Goal: Transaction & Acquisition: Purchase product/service

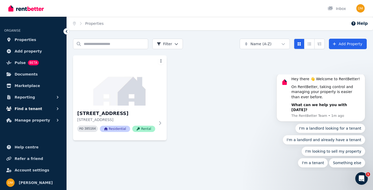
click at [42, 109] on button "Find a tenant" at bounding box center [33, 108] width 58 height 10
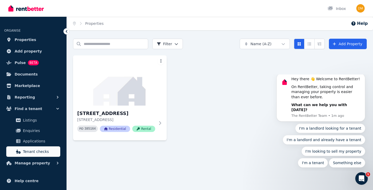
click at [32, 151] on span "Tenant checks" at bounding box center [40, 151] width 35 height 6
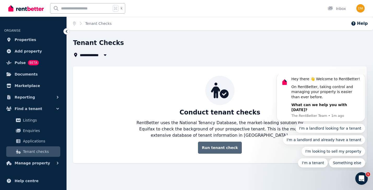
click at [219, 148] on link "Run tenant check" at bounding box center [220, 148] width 44 height 12
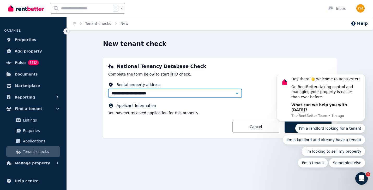
click at [208, 92] on input "**********" at bounding box center [175, 93] width 134 height 9
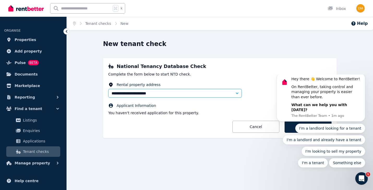
click at [238, 94] on icon "button" at bounding box center [237, 93] width 3 height 2
type input "**********"
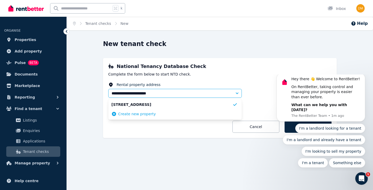
click at [145, 114] on span "Create new property" at bounding box center [137, 113] width 38 height 5
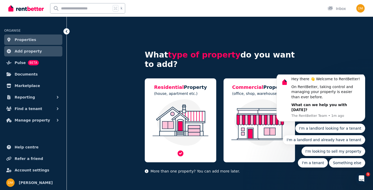
click at [167, 116] on img at bounding box center [180, 122] width 61 height 46
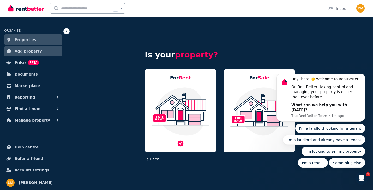
click at [163, 108] on img at bounding box center [180, 111] width 61 height 49
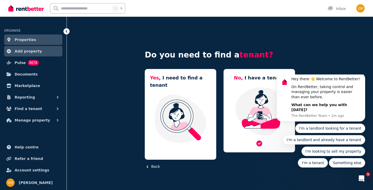
click at [247, 95] on img at bounding box center [259, 111] width 61 height 49
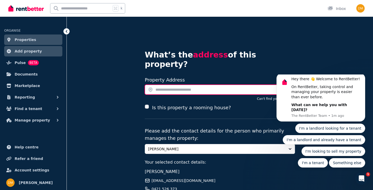
click at [183, 85] on input "text" at bounding box center [220, 90] width 150 height 10
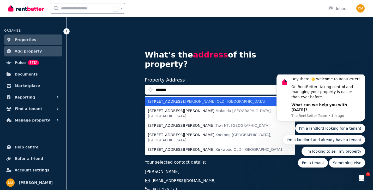
click at [165, 99] on div "[STREET_ADDRESS][PERSON_NAME]" at bounding box center [217, 101] width 138 height 5
type input "**********"
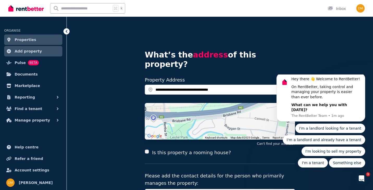
click at [98, 136] on div "**********" at bounding box center [220, 155] width 307 height 277
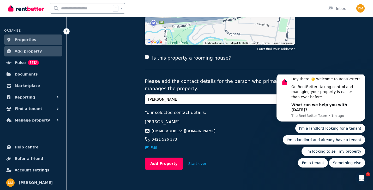
scroll to position [94, 0]
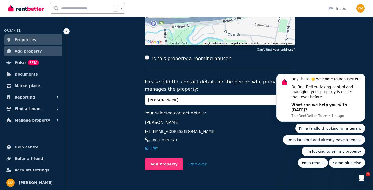
click at [165, 158] on button "Add Property" at bounding box center [164, 164] width 38 height 12
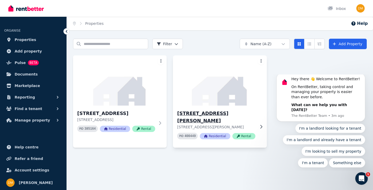
click at [261, 125] on icon at bounding box center [261, 127] width 5 height 4
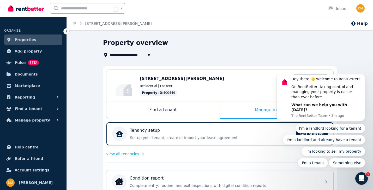
click at [83, 101] on div "**********" at bounding box center [220, 193] width 307 height 308
click at [169, 106] on div "Find a tenant" at bounding box center [163, 109] width 113 height 17
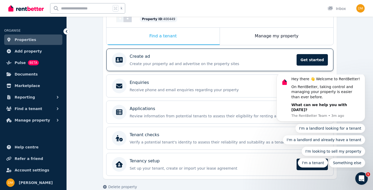
scroll to position [76, 0]
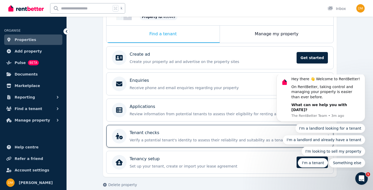
click at [176, 139] on p "Verify a potential tenant's identity to assess their reliability and suitabilit…" at bounding box center [224, 139] width 189 height 5
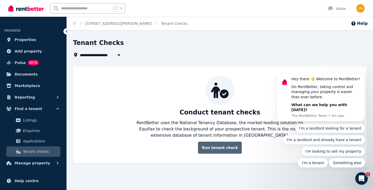
click at [213, 148] on link "Run tenant check" at bounding box center [220, 148] width 44 height 12
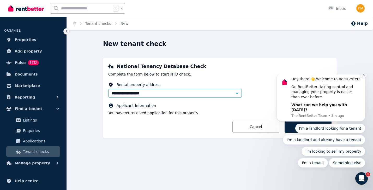
click at [363, 76] on icon "Dismiss notification" at bounding box center [364, 74] width 3 height 3
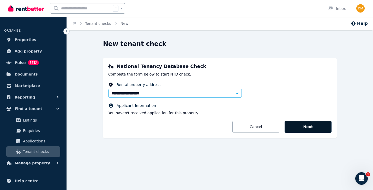
click at [304, 129] on button "Next" at bounding box center [308, 127] width 47 height 12
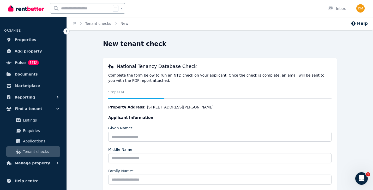
click at [213, 104] on div "Status Steps 1 /4 Property Address: 42 Braggan St, Gailes Applicant Information…" at bounding box center [220, 178] width 224 height 179
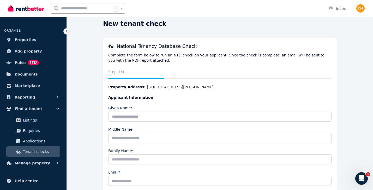
scroll to position [14, 0]
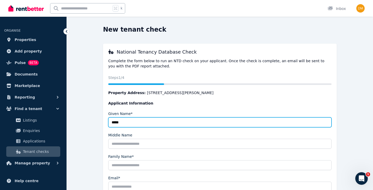
type input "****"
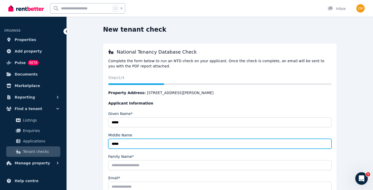
type input "*****"
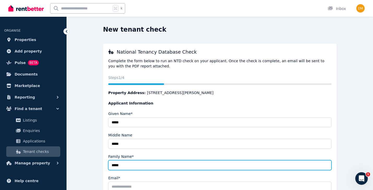
type input "*****"
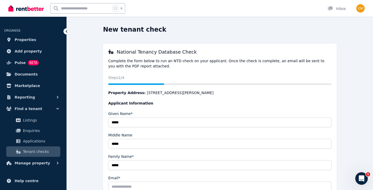
click at [83, 163] on div "New tenant check National Tenancy Database Check Complete the form below to run…" at bounding box center [220, 149] width 294 height 248
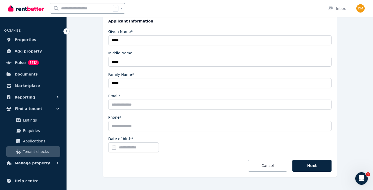
scroll to position [97, 0]
type input "**********"
click at [134, 150] on input "Date of birth*" at bounding box center [133, 147] width 51 height 10
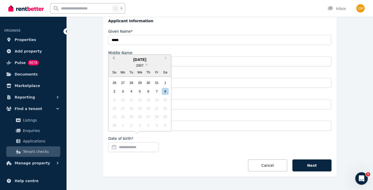
click at [114, 59] on span "Previous Month" at bounding box center [114, 59] width 0 height 8
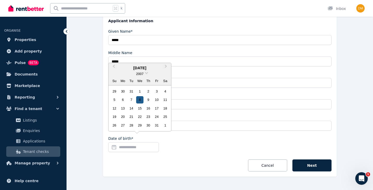
click at [141, 99] on div "8" at bounding box center [139, 99] width 7 height 7
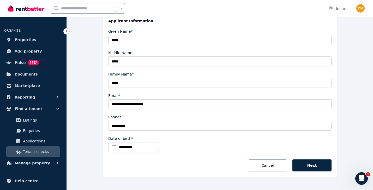
click at [119, 147] on input "**********" at bounding box center [133, 147] width 51 height 10
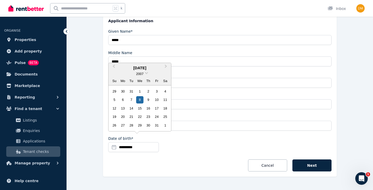
click at [141, 70] on div "August 2007" at bounding box center [140, 68] width 63 height 6
click at [114, 67] on span "Previous Month" at bounding box center [114, 67] width 0 height 8
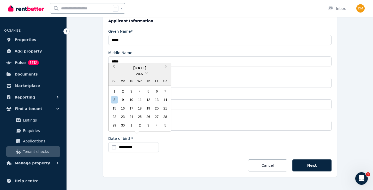
click at [114, 67] on span "Previous Month" at bounding box center [114, 67] width 0 height 8
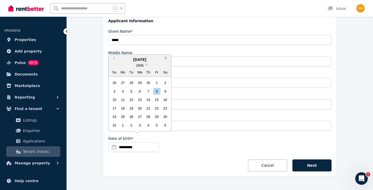
click at [163, 60] on button "Next Month" at bounding box center [166, 59] width 8 height 8
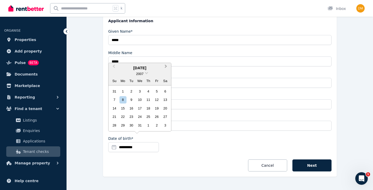
click at [166, 66] on span "Next Month" at bounding box center [166, 67] width 0 height 8
click at [114, 67] on span "Previous Month" at bounding box center [114, 67] width 0 height 8
click at [166, 68] on button "Next Month" at bounding box center [166, 67] width 8 height 8
click at [132, 126] on div "27" at bounding box center [131, 125] width 7 height 7
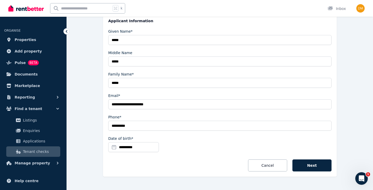
click at [142, 149] on input "**********" at bounding box center [133, 147] width 51 height 10
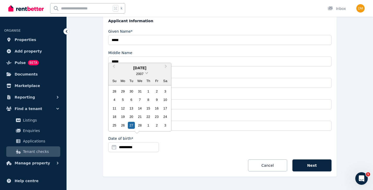
click at [141, 76] on span "2007" at bounding box center [139, 74] width 7 height 4
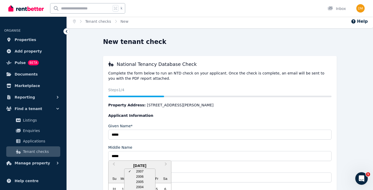
scroll to position [-1, 0]
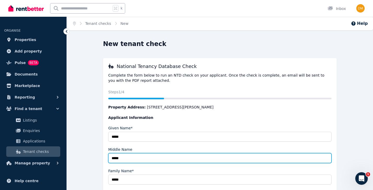
click at [219, 157] on input "*****" at bounding box center [220, 158] width 224 height 10
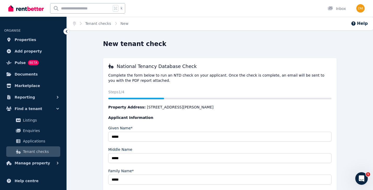
scroll to position [106, 0]
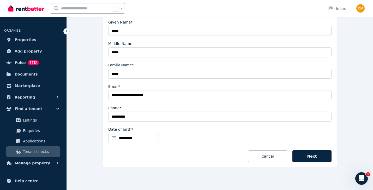
click at [114, 138] on input "**********" at bounding box center [133, 138] width 51 height 10
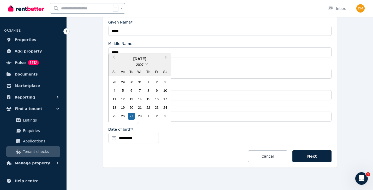
click at [143, 66] on span "2007" at bounding box center [139, 65] width 7 height 4
click at [166, 58] on span "Next Month" at bounding box center [166, 58] width 0 height 8
click at [147, 65] on span at bounding box center [146, 63] width 3 height 3
click at [114, 57] on span "Previous Month" at bounding box center [114, 58] width 0 height 8
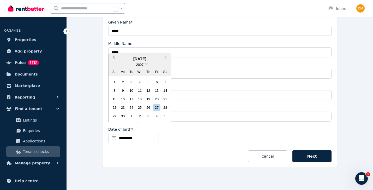
click at [114, 57] on span "Previous Month" at bounding box center [114, 58] width 0 height 8
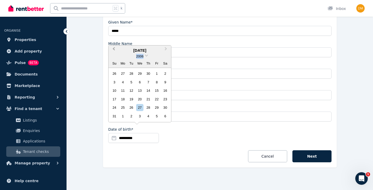
click at [115, 57] on div "2006" at bounding box center [140, 56] width 63 height 5
click at [116, 48] on button "Previous Month" at bounding box center [113, 50] width 8 height 8
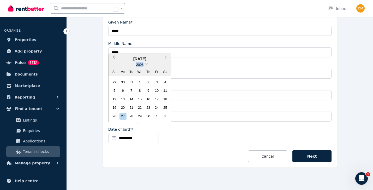
click at [114, 56] on button "Previous Month" at bounding box center [113, 58] width 8 height 8
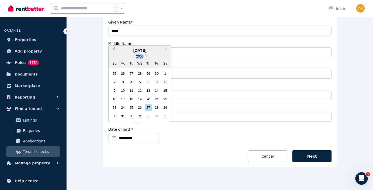
click at [114, 56] on div "2006" at bounding box center [140, 56] width 63 height 5
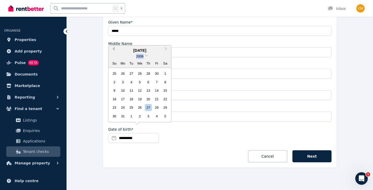
click at [114, 56] on div "2006" at bounding box center [140, 56] width 63 height 5
click at [114, 49] on span "Previous Month" at bounding box center [114, 50] width 0 height 8
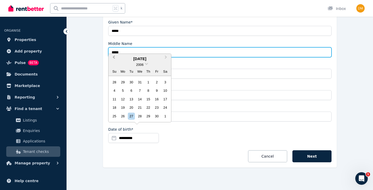
click at [115, 49] on input "*****" at bounding box center [220, 52] width 224 height 10
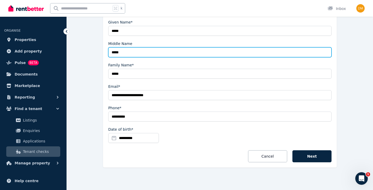
click at [115, 49] on input "*****" at bounding box center [220, 52] width 224 height 10
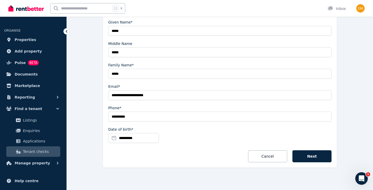
click at [121, 136] on input "**********" at bounding box center [133, 138] width 51 height 10
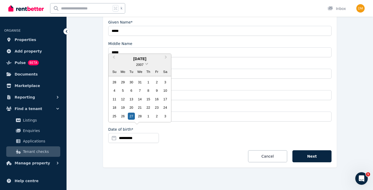
click at [146, 65] on span at bounding box center [146, 63] width 3 height 3
click at [132, 139] on input "**********" at bounding box center [133, 138] width 51 height 10
click at [90, 102] on div "**********" at bounding box center [220, 58] width 294 height 248
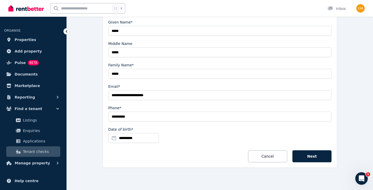
click at [114, 139] on input "**********" at bounding box center [133, 138] width 51 height 10
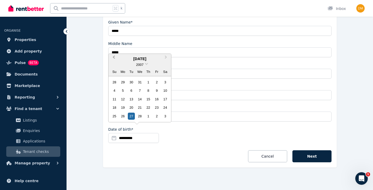
click at [114, 57] on span "Previous Month" at bounding box center [114, 58] width 0 height 8
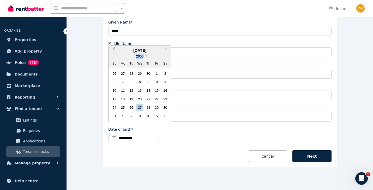
click at [114, 57] on div "2006" at bounding box center [140, 56] width 63 height 5
click at [116, 49] on button "Previous Month" at bounding box center [113, 50] width 8 height 8
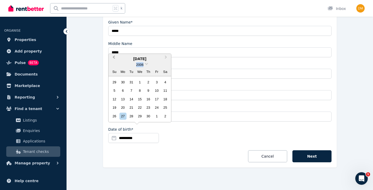
click at [114, 57] on button "Previous Month" at bounding box center [113, 58] width 8 height 8
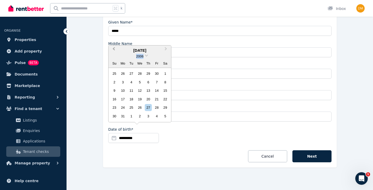
click at [114, 57] on div "2006" at bounding box center [140, 56] width 63 height 5
click at [114, 49] on span "Previous Month" at bounding box center [114, 50] width 0 height 8
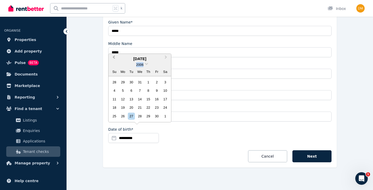
click at [114, 56] on button "Previous Month" at bounding box center [113, 58] width 8 height 8
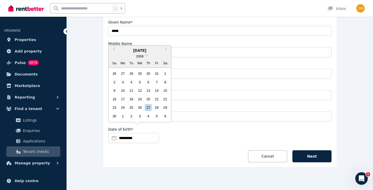
click at [146, 57] on div "2006" at bounding box center [140, 56] width 63 height 5
click at [146, 56] on span at bounding box center [146, 54] width 3 height 3
click at [139, 87] on div "2001" at bounding box center [140, 87] width 31 height 5
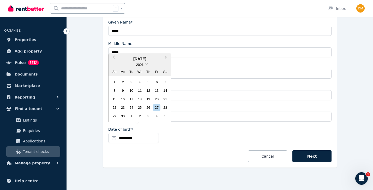
click at [146, 64] on span at bounding box center [146, 63] width 3 height 3
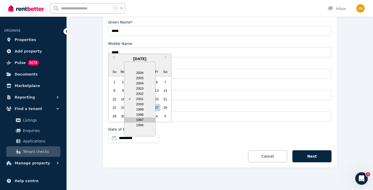
click at [139, 120] on div "1997" at bounding box center [140, 119] width 31 height 5
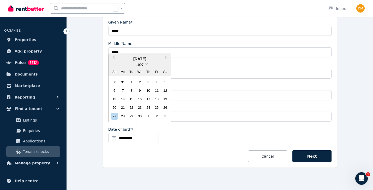
click at [146, 64] on span at bounding box center [146, 63] width 3 height 3
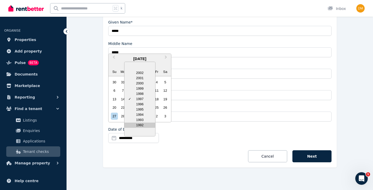
click at [139, 125] on div "1992" at bounding box center [140, 124] width 31 height 5
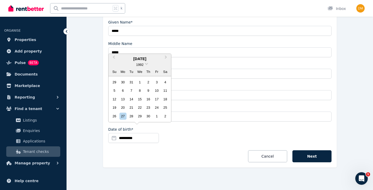
click at [145, 66] on div "1992" at bounding box center [140, 64] width 63 height 5
click at [144, 66] on div "1992" at bounding box center [140, 64] width 63 height 5
click at [146, 64] on span at bounding box center [146, 63] width 3 height 3
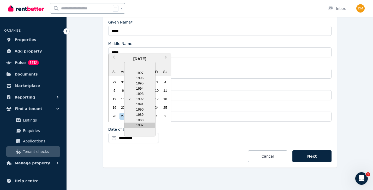
click at [140, 127] on div "1987" at bounding box center [140, 124] width 31 height 5
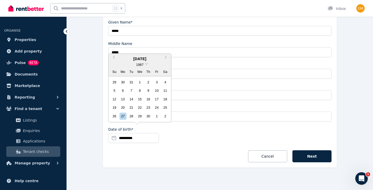
click at [145, 64] on div "1987" at bounding box center [140, 64] width 63 height 5
click at [166, 58] on span "Next Month" at bounding box center [166, 58] width 0 height 8
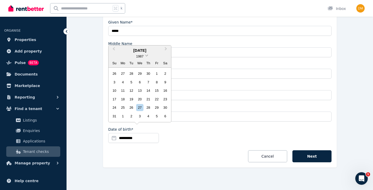
click at [144, 57] on div "1987" at bounding box center [140, 56] width 8 height 5
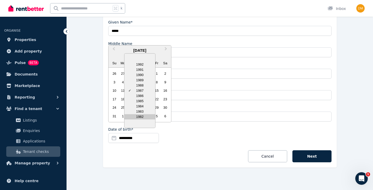
click at [140, 115] on div "1982" at bounding box center [140, 116] width 31 height 5
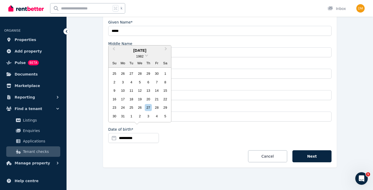
click at [146, 57] on div "1982" at bounding box center [140, 56] width 63 height 5
click at [144, 52] on div "May 1982" at bounding box center [140, 51] width 63 height 6
click at [145, 58] on div "1982" at bounding box center [140, 56] width 63 height 5
click at [147, 56] on span at bounding box center [146, 54] width 3 height 3
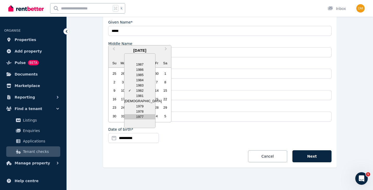
click at [139, 118] on div "1977" at bounding box center [140, 116] width 31 height 5
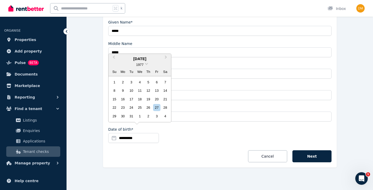
click at [145, 64] on div "1977" at bounding box center [140, 64] width 63 height 5
click at [147, 65] on span at bounding box center [146, 63] width 3 height 3
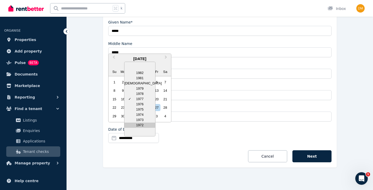
click at [140, 125] on div "1972" at bounding box center [140, 124] width 31 height 5
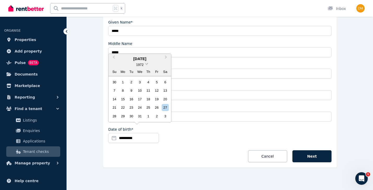
click at [146, 64] on span at bounding box center [146, 63] width 3 height 3
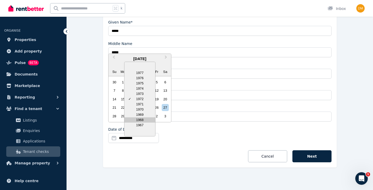
click at [140, 122] on div "1968" at bounding box center [140, 119] width 31 height 5
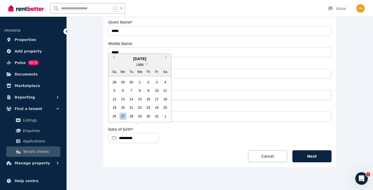
click at [147, 64] on span at bounding box center [146, 63] width 3 height 3
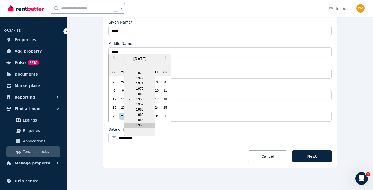
click at [140, 126] on div "1963" at bounding box center [140, 124] width 31 height 5
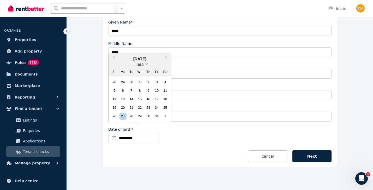
click at [146, 65] on span at bounding box center [146, 63] width 3 height 3
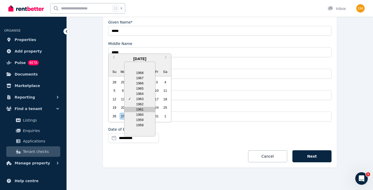
click at [142, 111] on div "1961" at bounding box center [140, 109] width 31 height 5
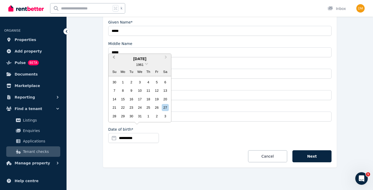
click at [116, 59] on button "Previous Month" at bounding box center [113, 58] width 8 height 8
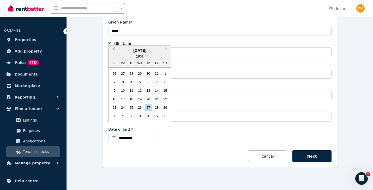
click at [114, 49] on span "Previous Month" at bounding box center [114, 50] width 0 height 8
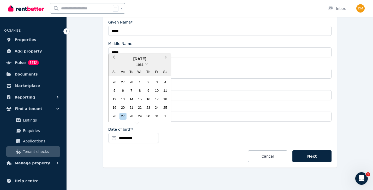
click at [114, 57] on span "Previous Month" at bounding box center [114, 58] width 0 height 8
click at [123, 116] on div "27" at bounding box center [123, 116] width 7 height 7
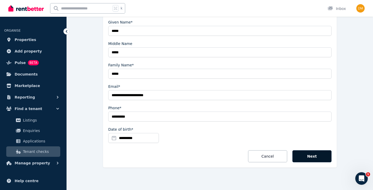
click at [312, 157] on button "Next" at bounding box center [312, 156] width 39 height 12
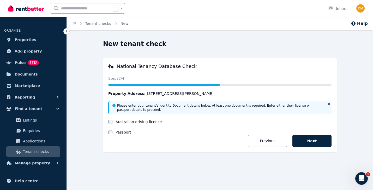
click at [136, 123] on label "Australian driving licence" at bounding box center [139, 121] width 46 height 5
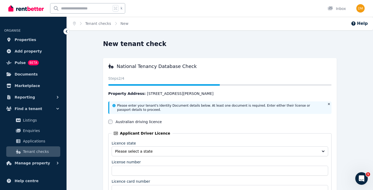
click at [128, 151] on span "Please select a state" at bounding box center [216, 151] width 203 height 5
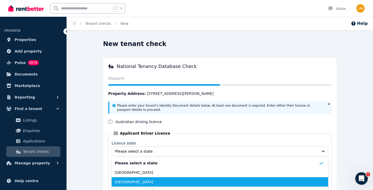
scroll to position [15, 0]
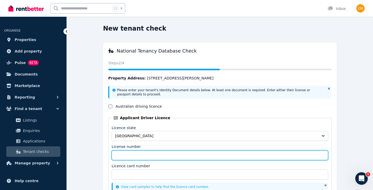
click at [136, 154] on input "License number" at bounding box center [220, 155] width 217 height 10
type input "*********"
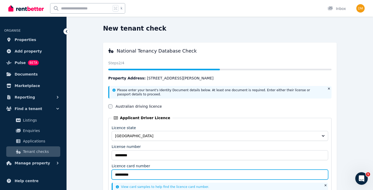
type input "**********"
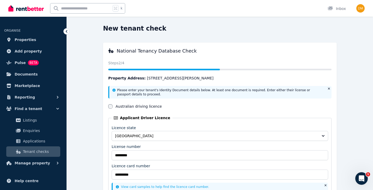
click at [75, 165] on div "**********" at bounding box center [220, 131] width 294 height 214
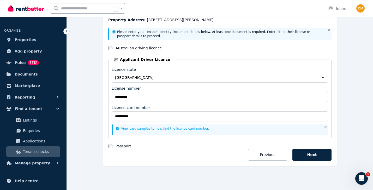
scroll to position [74, 0]
click at [316, 151] on button "Next" at bounding box center [312, 155] width 39 height 12
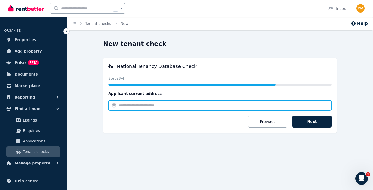
click at [146, 109] on input "text" at bounding box center [220, 105] width 224 height 10
type input "*"
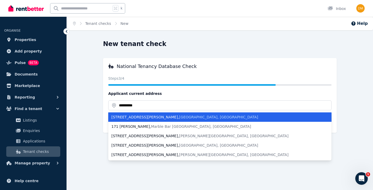
click at [179, 117] on span "Cairns North QLD, Australia" at bounding box center [218, 117] width 79 height 4
type input "**********"
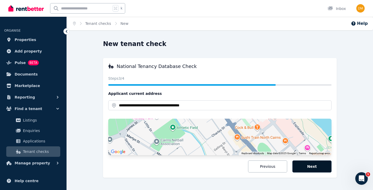
click at [316, 166] on button "Next" at bounding box center [312, 166] width 39 height 12
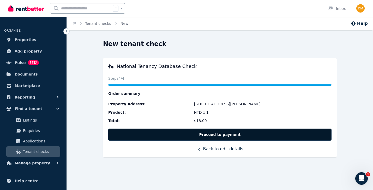
click at [224, 137] on button "Proceed to payment" at bounding box center [220, 134] width 224 height 12
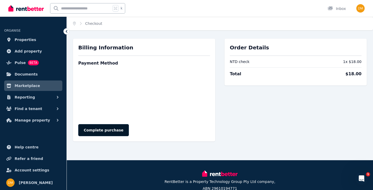
click at [96, 129] on button "Complete purchase" at bounding box center [103, 130] width 51 height 12
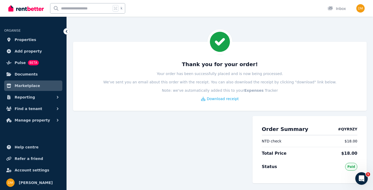
click at [136, 101] on div "Thank you for your order! Your order has been successfully placed and is now be…" at bounding box center [220, 81] width 275 height 41
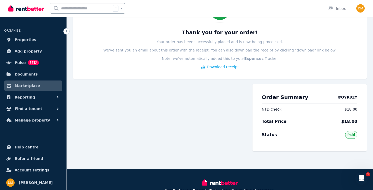
scroll to position [25, 0]
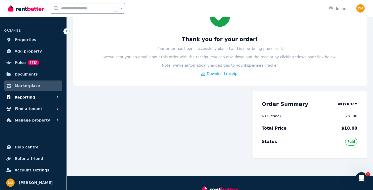
click at [23, 99] on span "Reporting" at bounding box center [25, 97] width 20 height 6
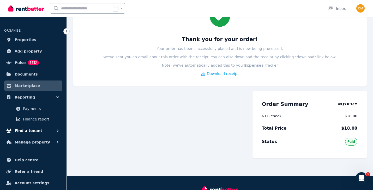
click at [28, 128] on span "Find a tenant" at bounding box center [29, 130] width 28 height 6
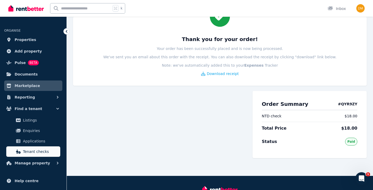
click at [34, 154] on span "Tenant checks" at bounding box center [40, 151] width 35 height 6
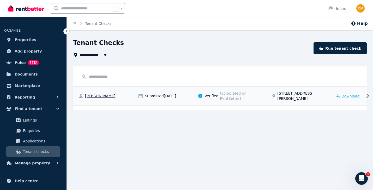
click at [349, 97] on span "Download" at bounding box center [351, 95] width 18 height 5
